Goal: Information Seeking & Learning: Learn about a topic

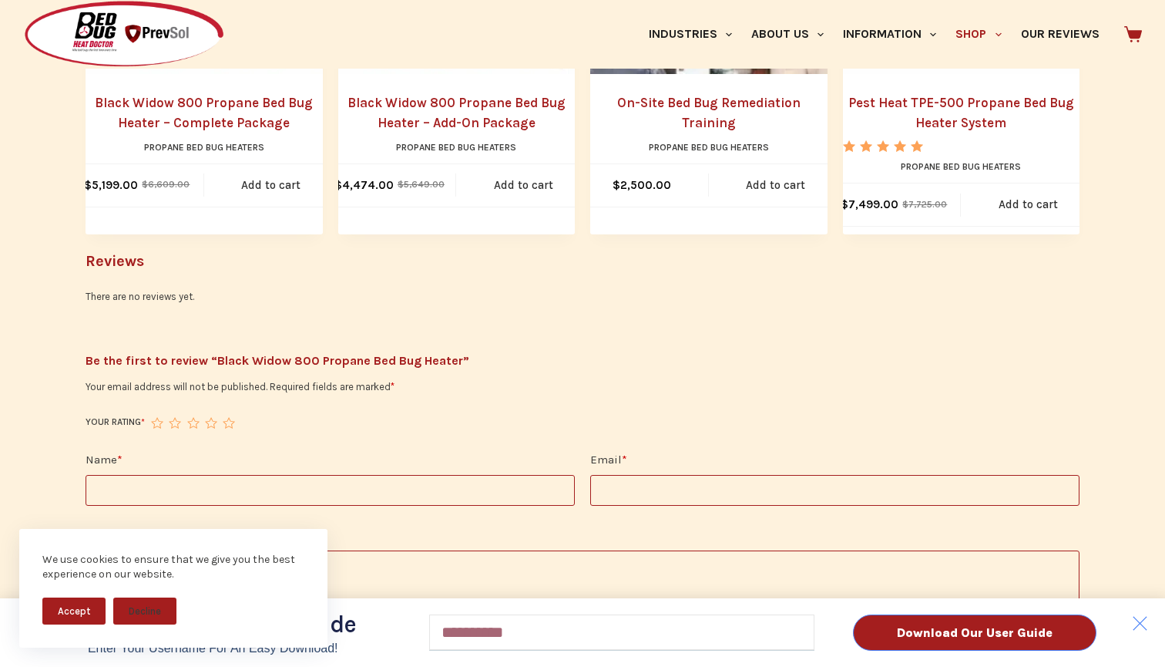
scroll to position [1532, 0]
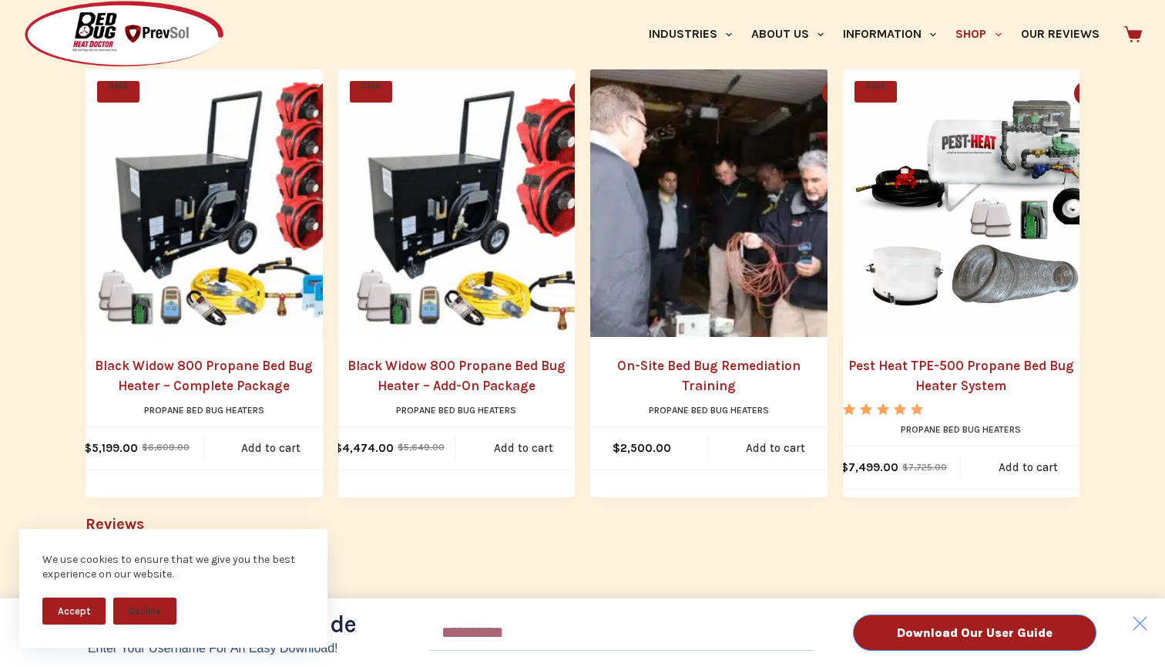
click at [192, 367] on div "Download Our User Guide Enter Your Username for an Easy Download! Email Downloa…" at bounding box center [582, 333] width 1165 height 667
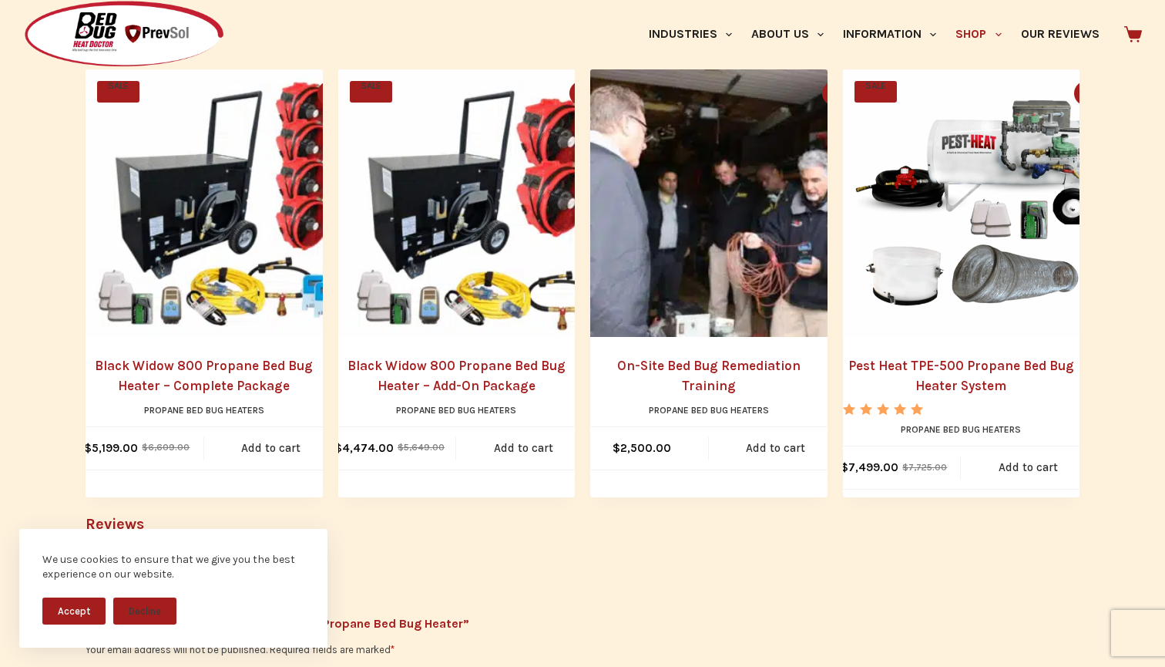
click at [183, 260] on img "Black Widow 800 Propane Bed Bug Heater - Complete Package" at bounding box center [220, 203] width 268 height 268
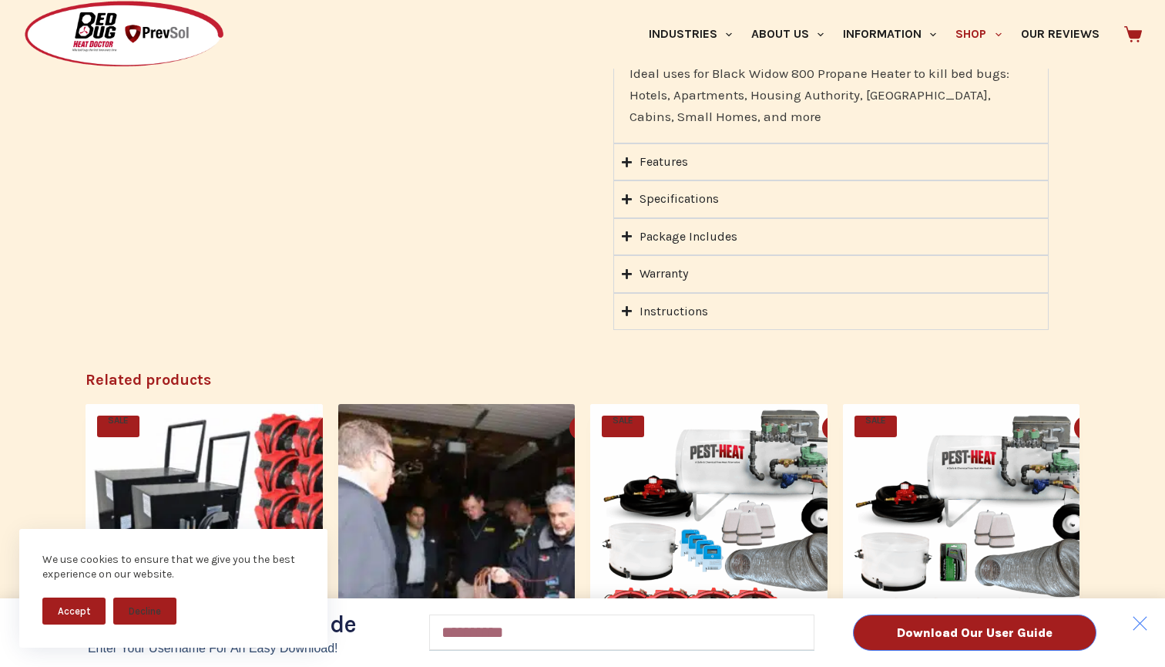
scroll to position [1498, 0]
click at [674, 212] on div "Download Our User Guide Enter Your Username for an Easy Download! Email Downloa…" at bounding box center [582, 333] width 1165 height 667
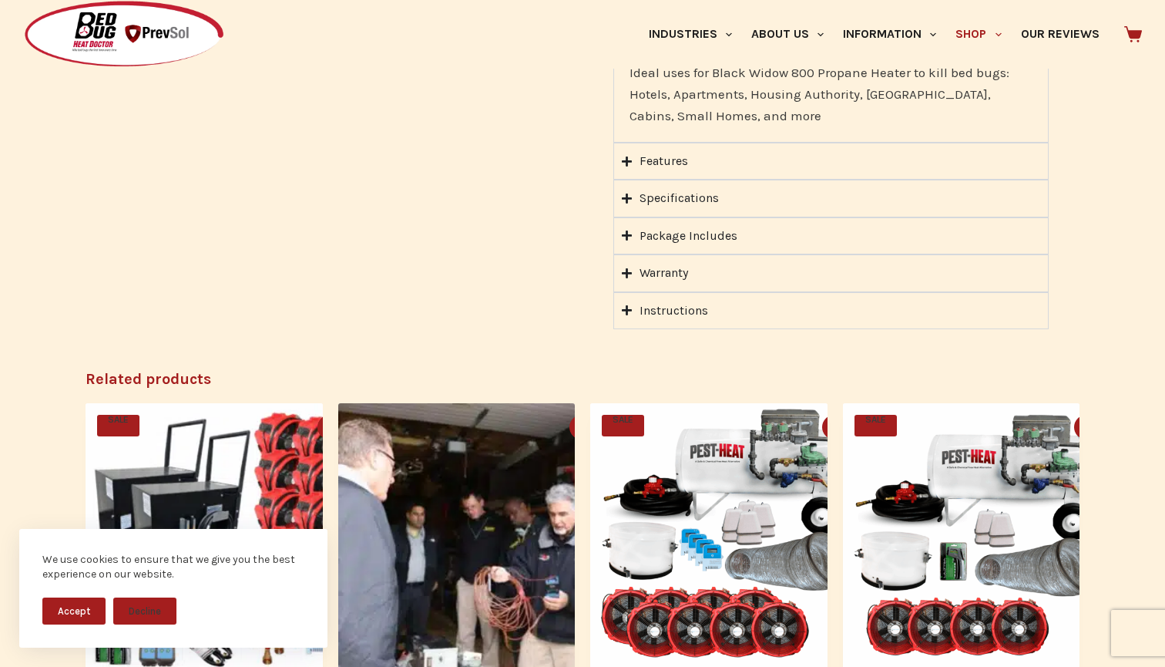
click at [629, 230] on icon "Accordion. Open links with Enter or Space, close with Escape, and navigate with…" at bounding box center [627, 236] width 10 height 12
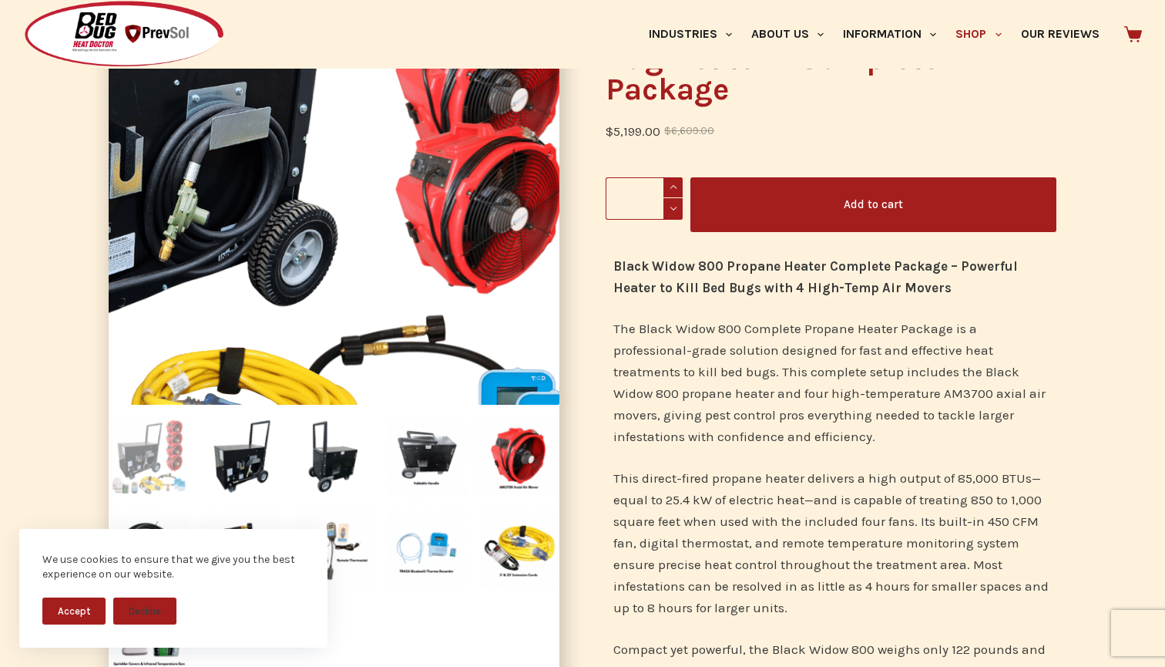
scroll to position [214, 0]
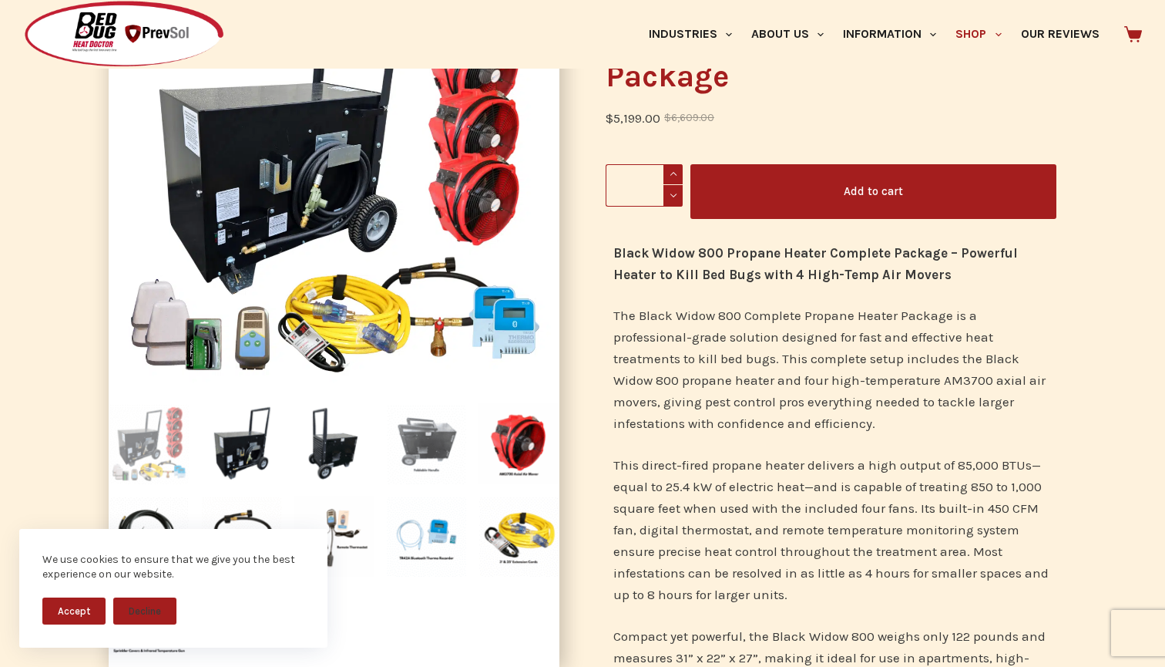
click at [418, 436] on img at bounding box center [426, 443] width 81 height 81
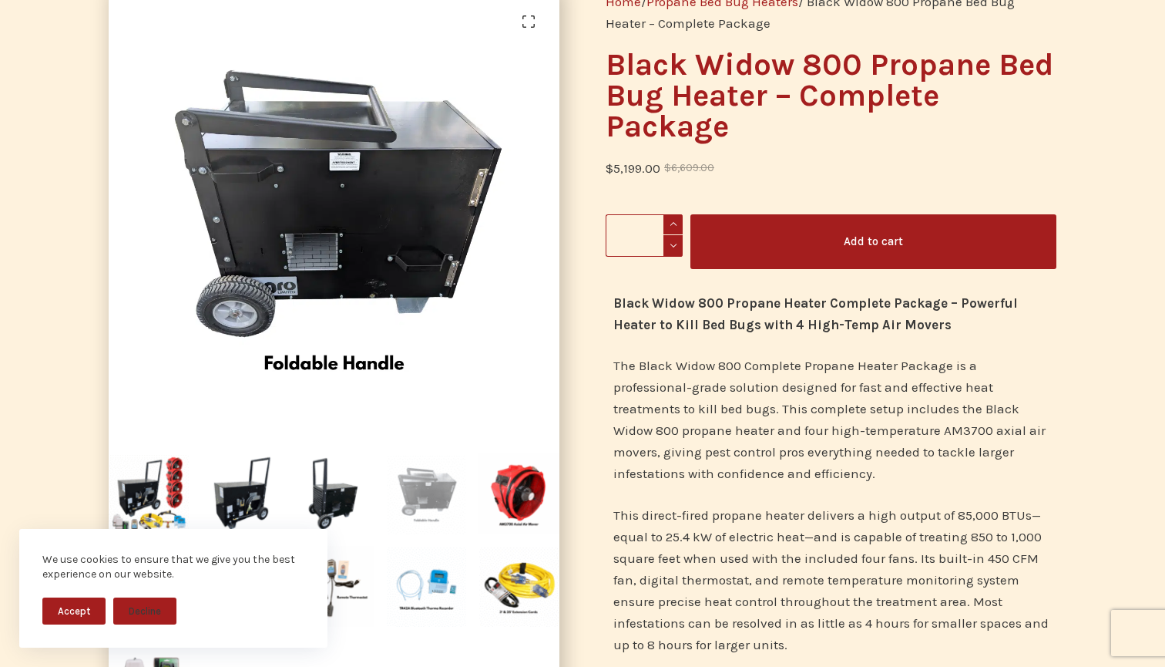
scroll to position [163, 0]
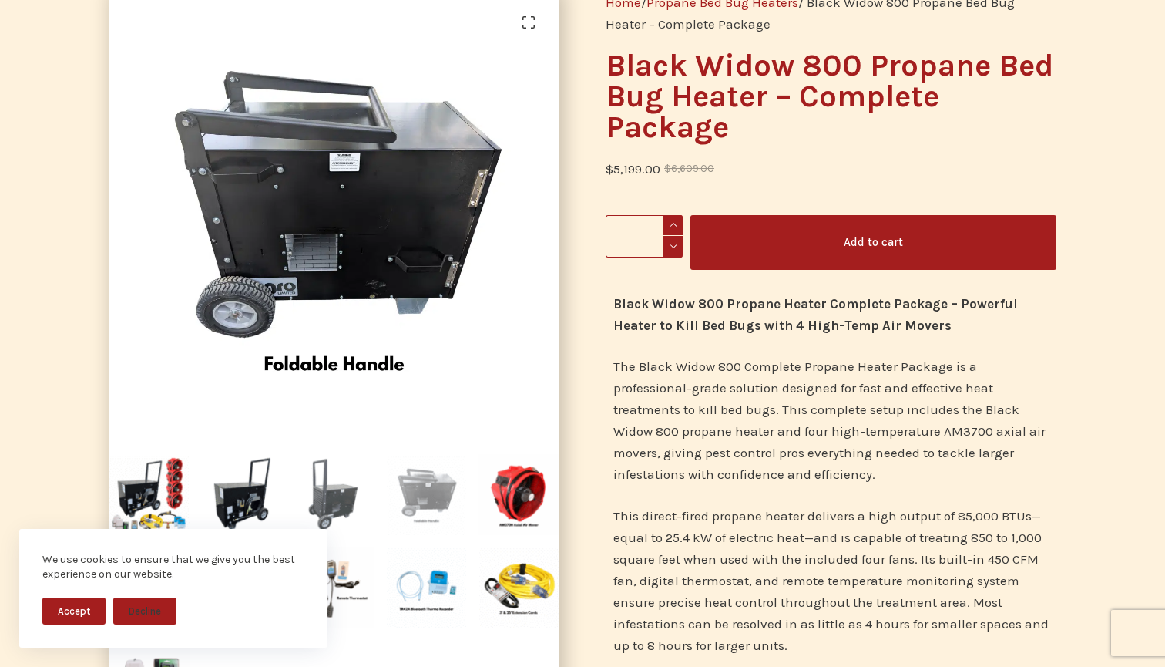
click at [331, 501] on img at bounding box center [334, 494] width 81 height 81
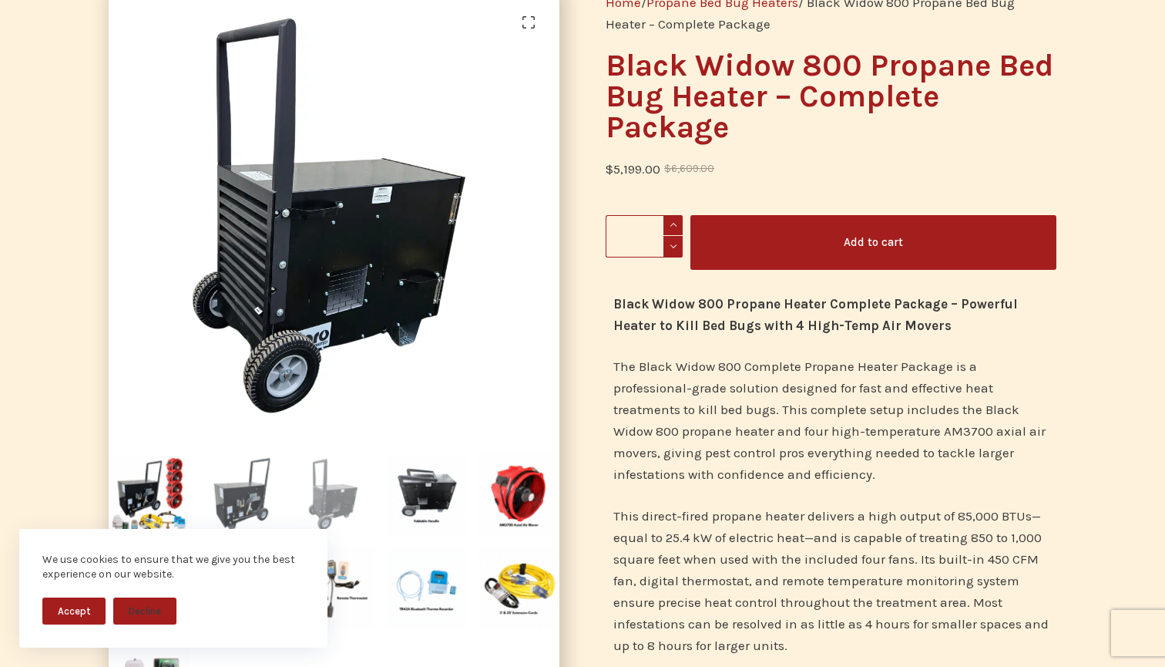
click at [240, 496] on img at bounding box center [241, 494] width 81 height 81
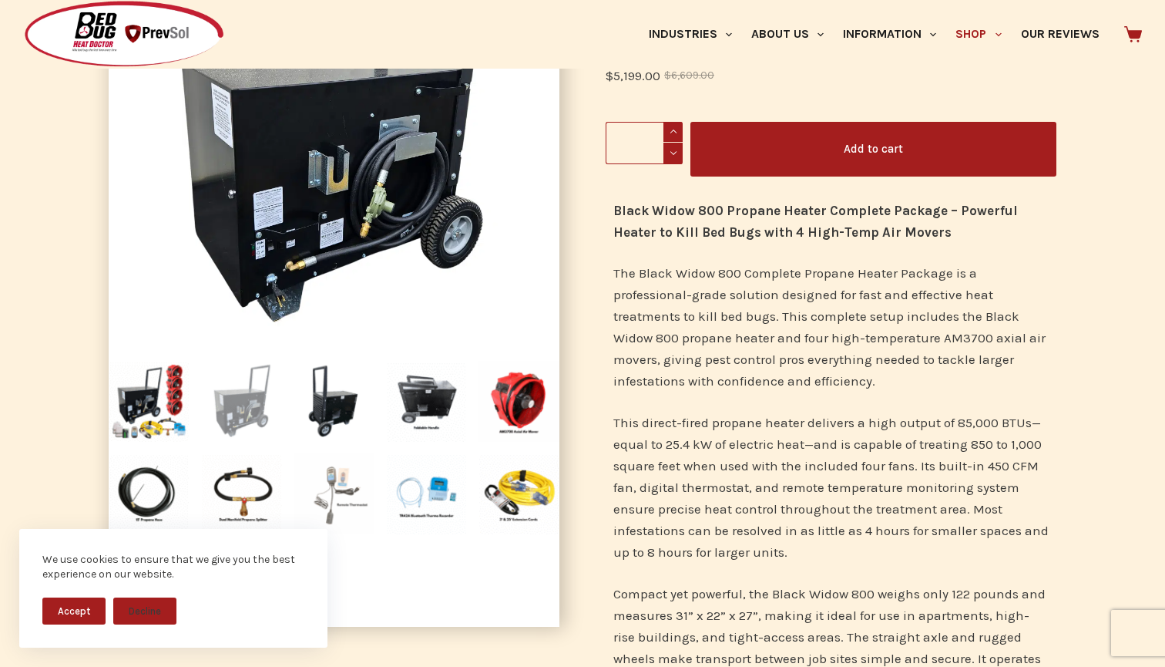
scroll to position [229, 0]
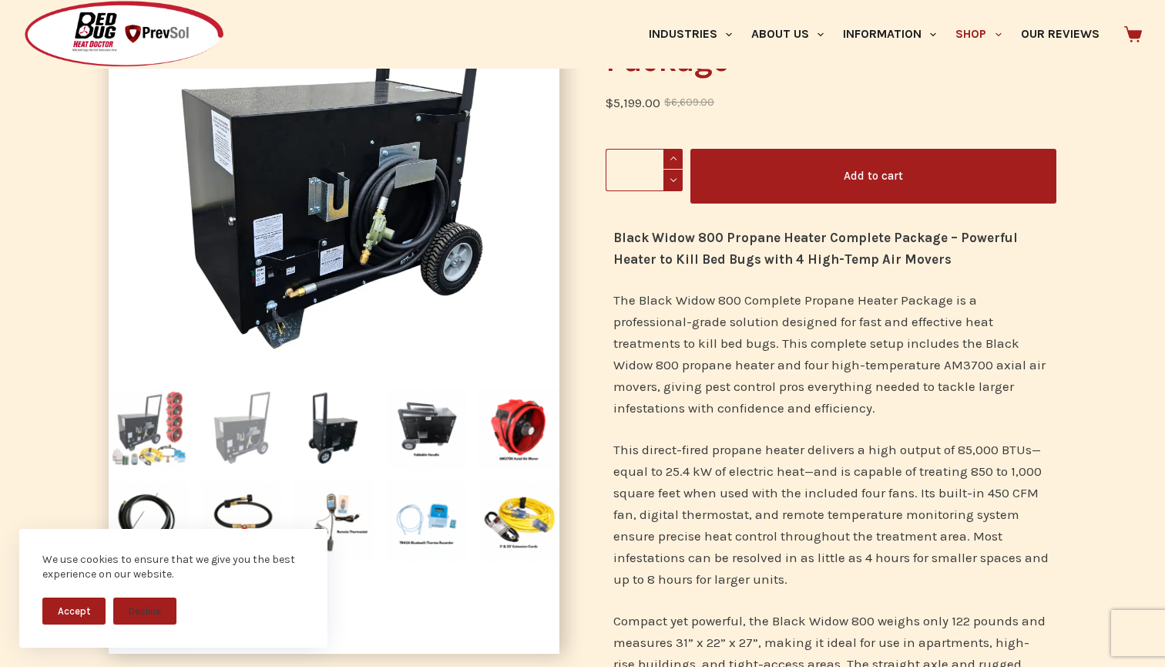
click at [142, 440] on img at bounding box center [149, 428] width 81 height 81
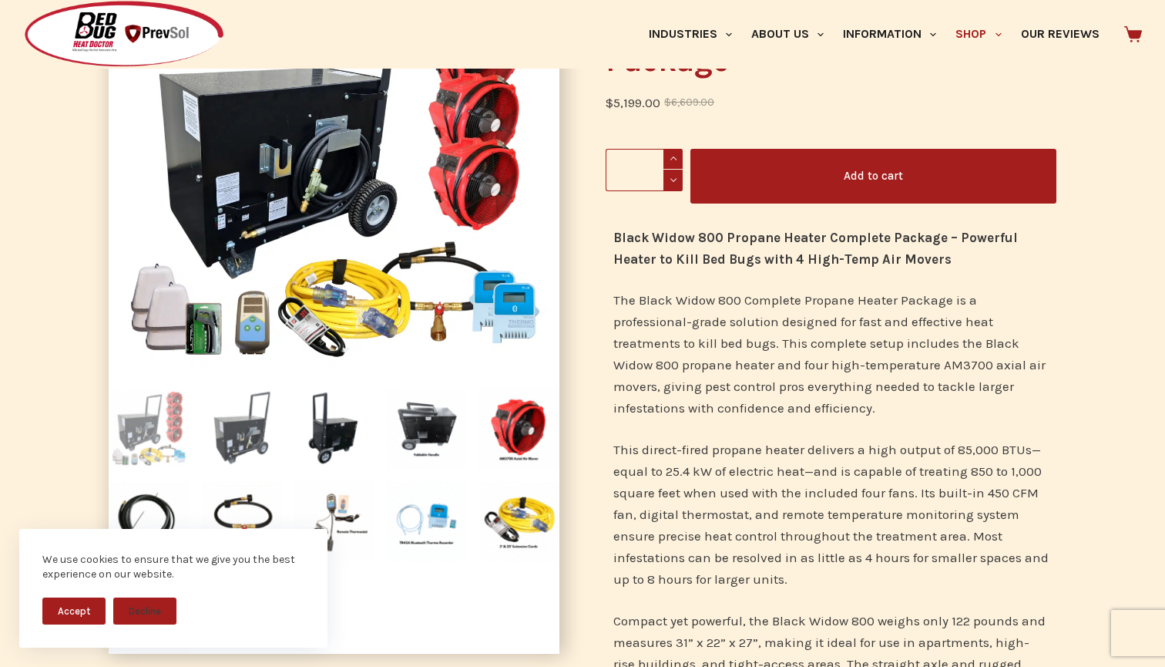
click at [250, 442] on img at bounding box center [241, 428] width 81 height 81
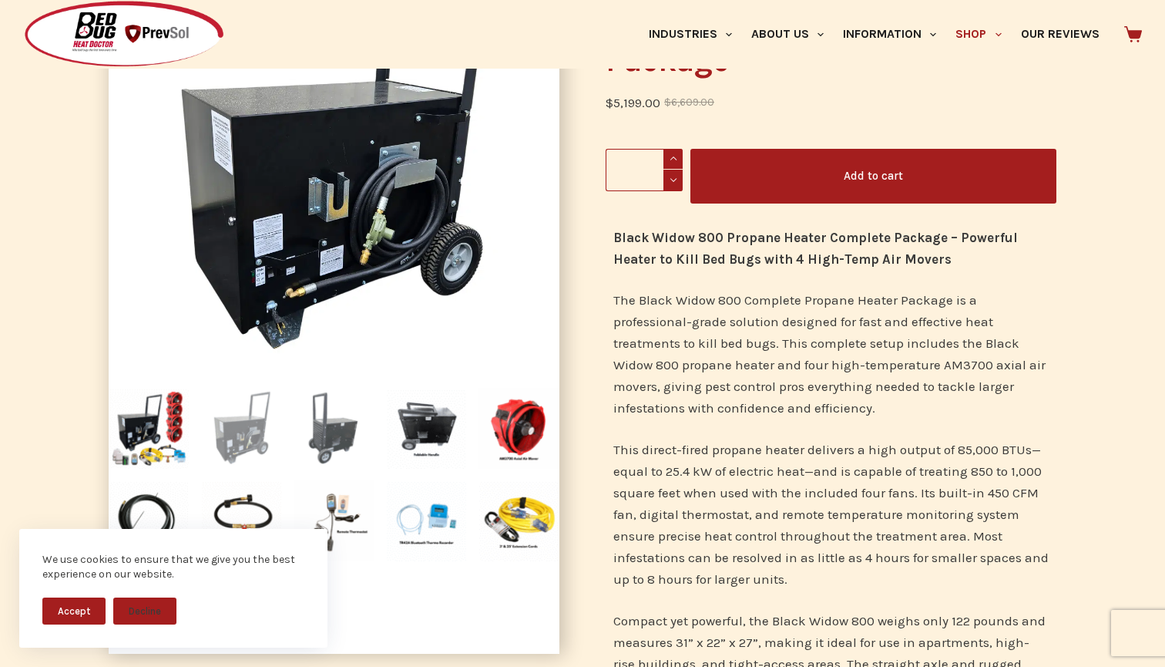
click at [364, 426] on img at bounding box center [334, 428] width 81 height 81
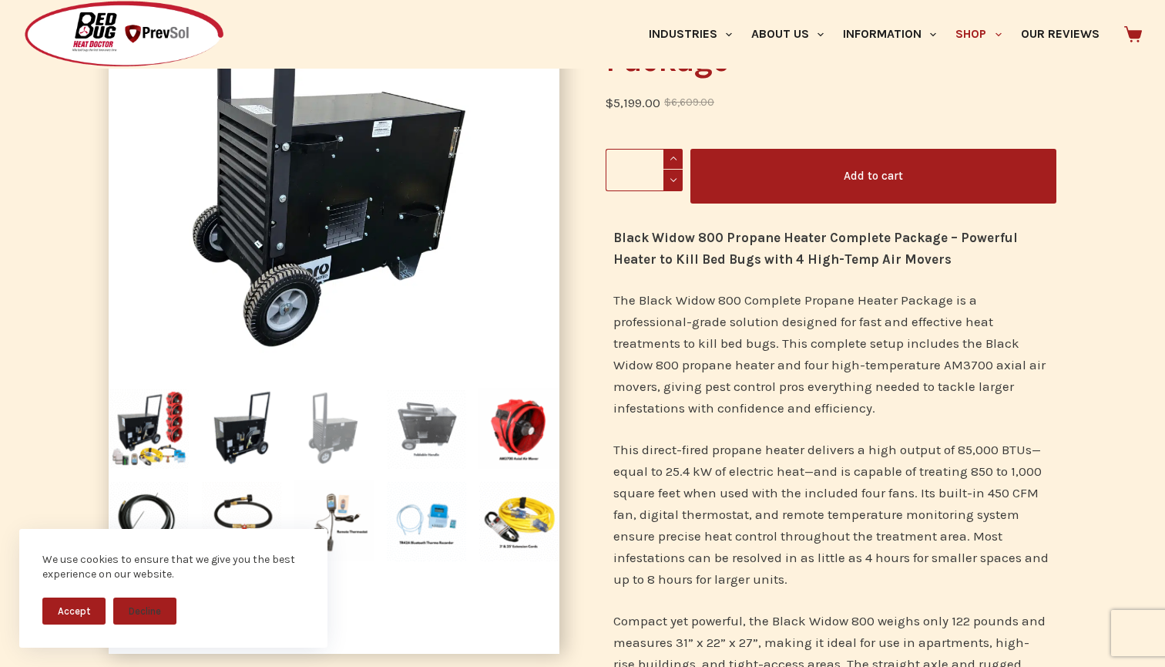
click at [415, 415] on img at bounding box center [426, 428] width 81 height 81
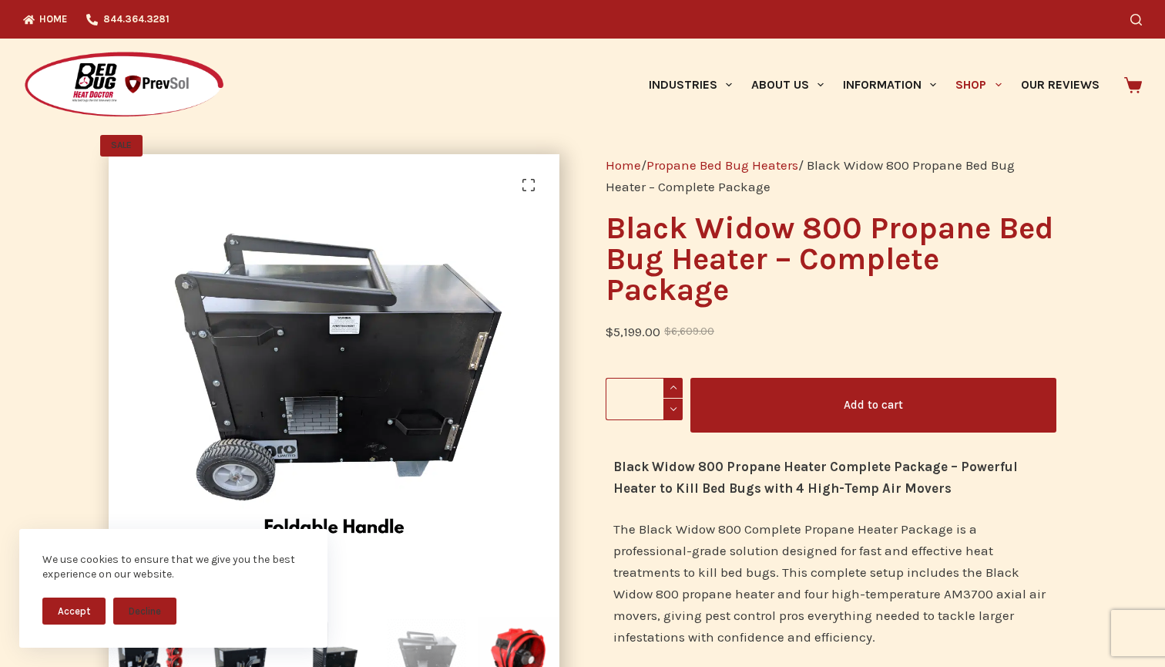
scroll to position [0, 0]
